Goal: Task Accomplishment & Management: Use online tool/utility

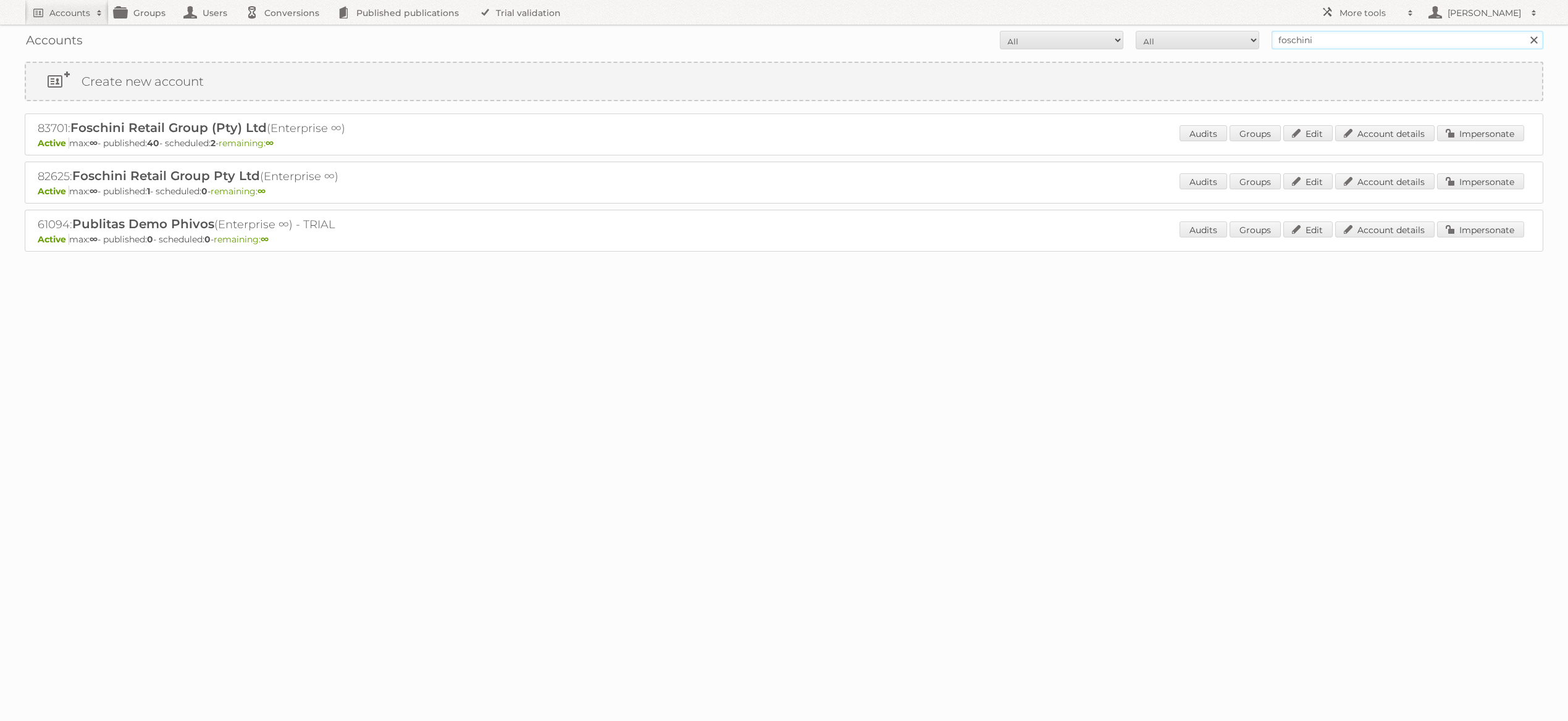
click at [1334, 41] on input "foschini" at bounding box center [1407, 40] width 272 height 19
type input "capitol"
click at [1524, 30] on input "Search" at bounding box center [1534, 40] width 19 height 19
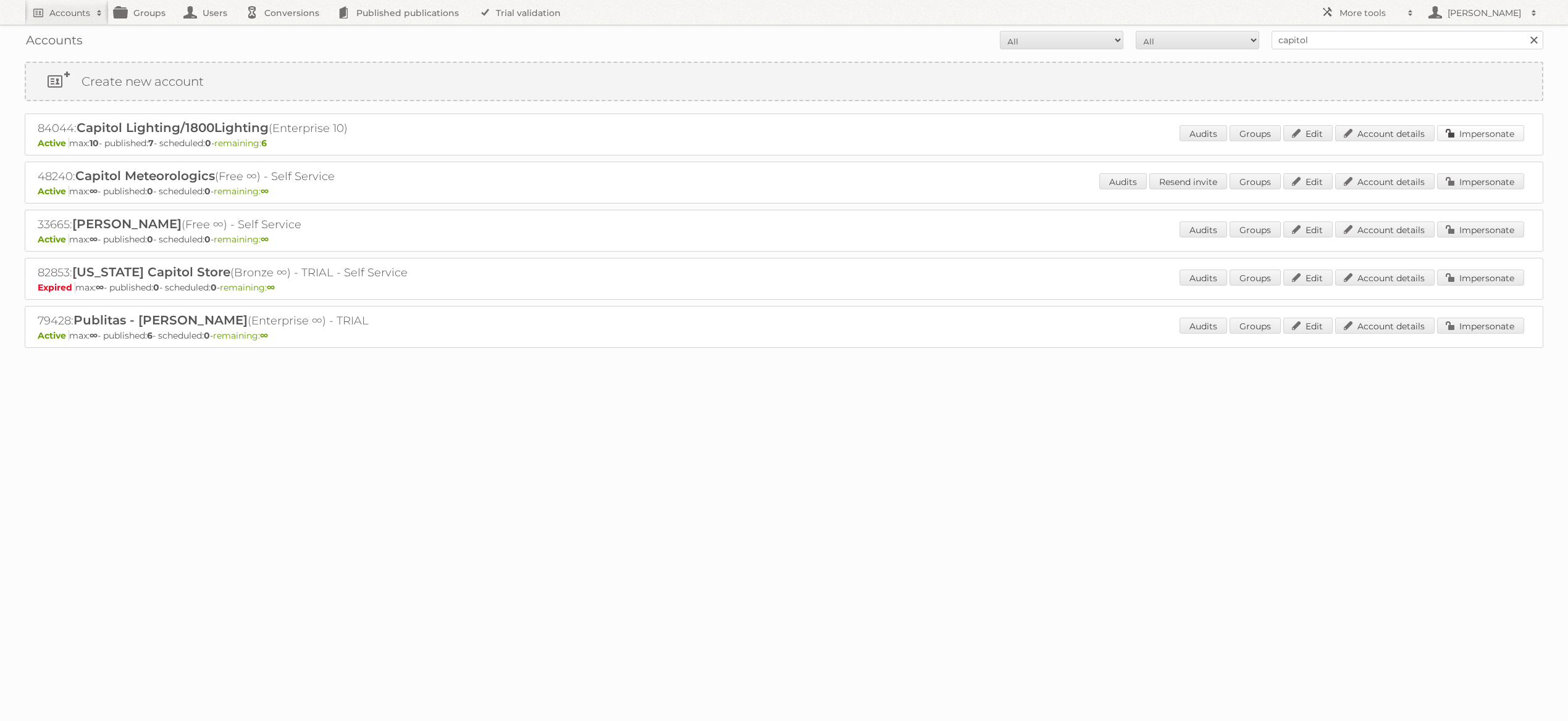
click at [1483, 131] on link "Impersonate" at bounding box center [1480, 133] width 87 height 16
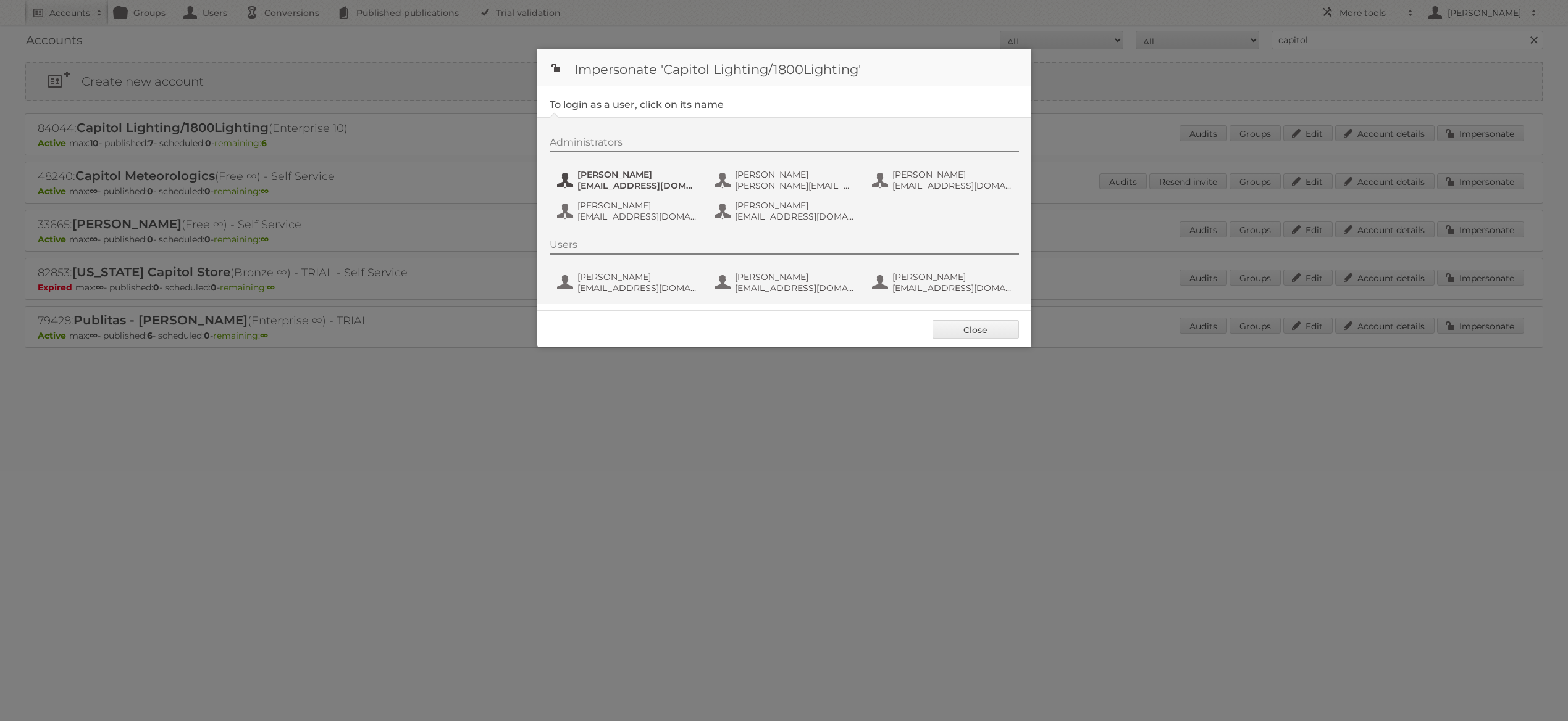
click at [640, 174] on span "[PERSON_NAME]" at bounding box center [637, 174] width 120 height 11
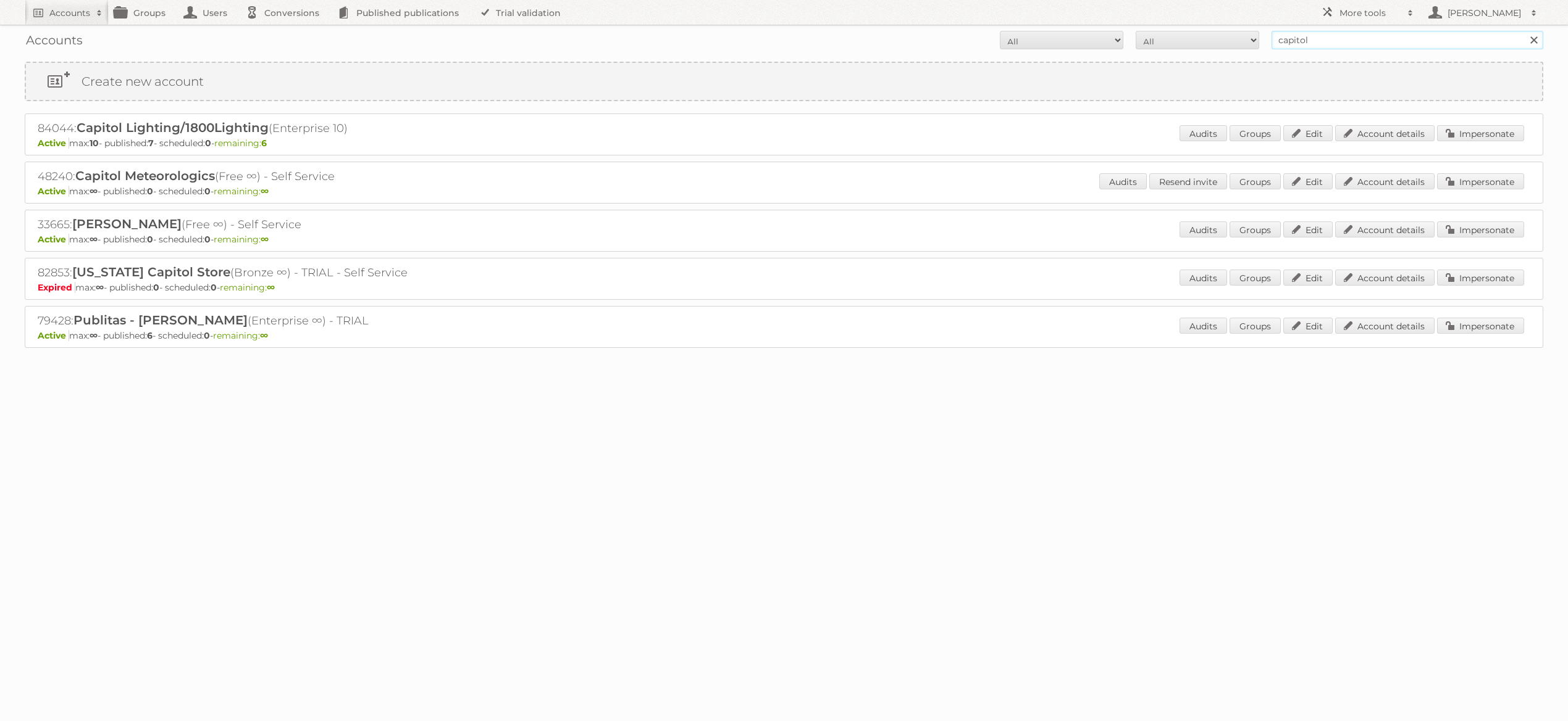
click at [1331, 42] on input "capitol" at bounding box center [1407, 40] width 272 height 19
type input "foschini"
click at [1524, 30] on input "Search" at bounding box center [1534, 40] width 19 height 19
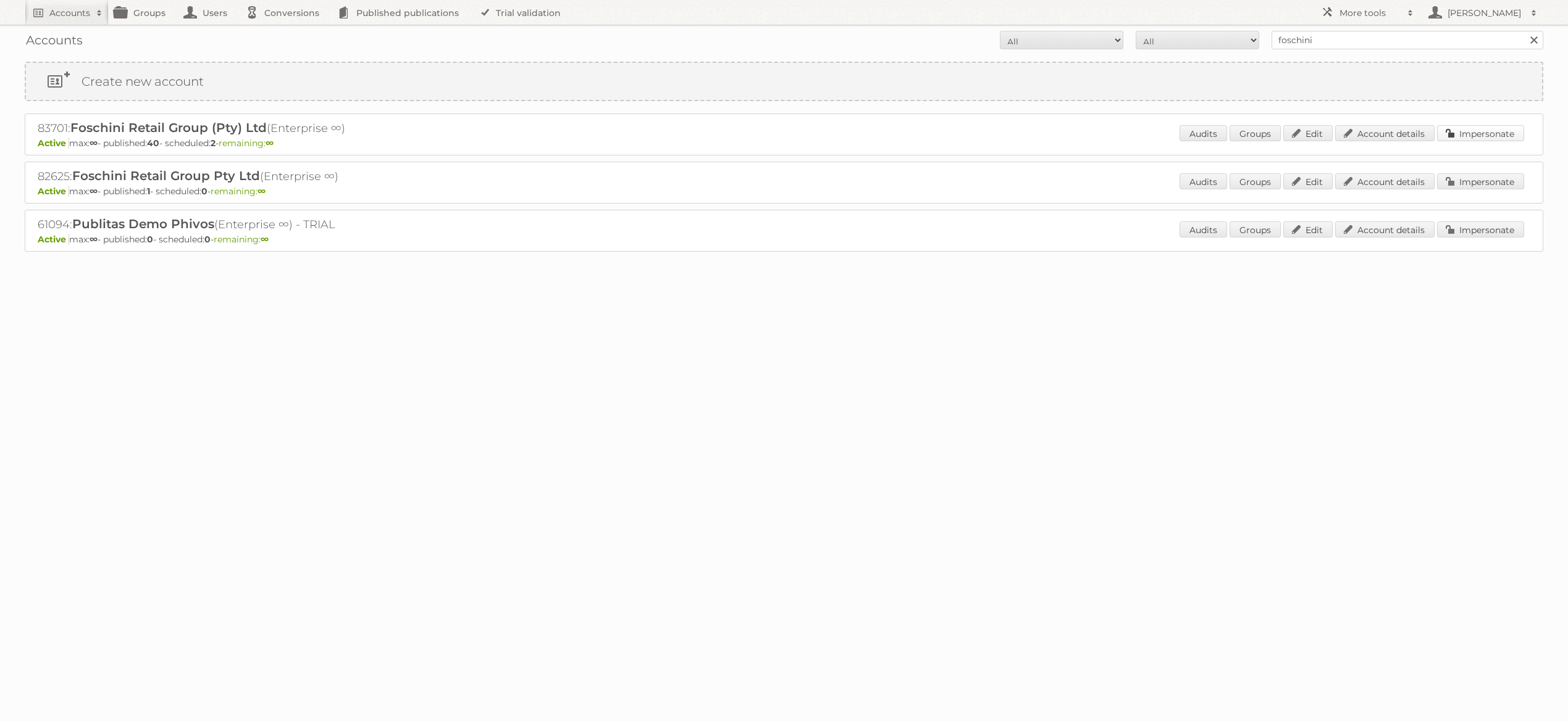
click at [1491, 131] on link "Impersonate" at bounding box center [1480, 133] width 87 height 16
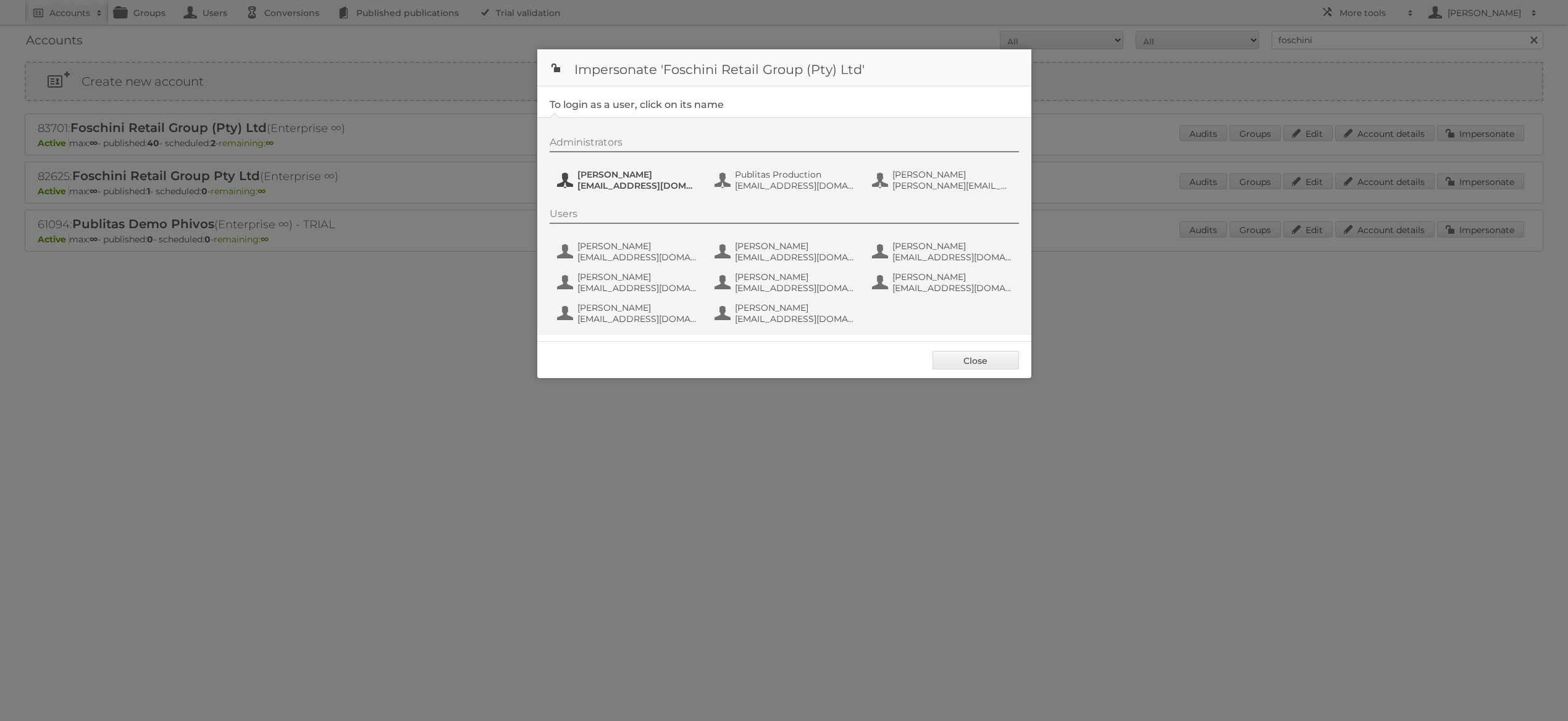
click at [634, 185] on span "jeanned@tfg.co.za" at bounding box center [637, 185] width 120 height 11
